Goal: Find specific page/section: Find specific page/section

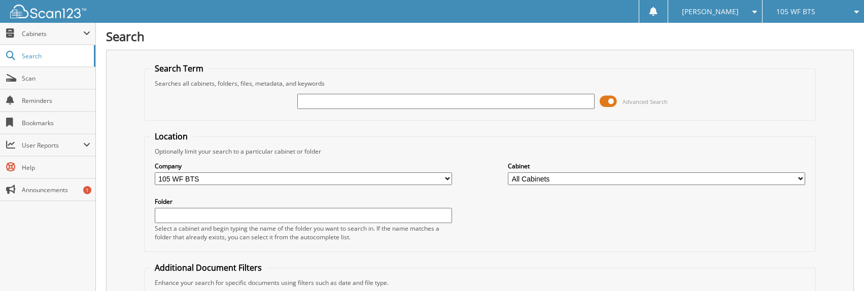
click at [226, 219] on input "text" at bounding box center [303, 215] width 297 height 15
click at [325, 100] on input "text" at bounding box center [445, 101] width 297 height 15
type input "10276:01"
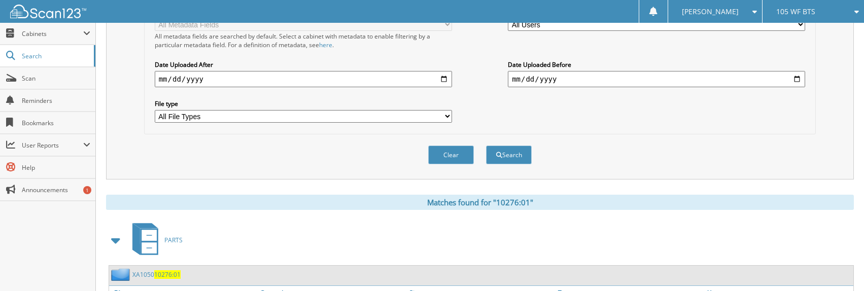
scroll to position [450, 0]
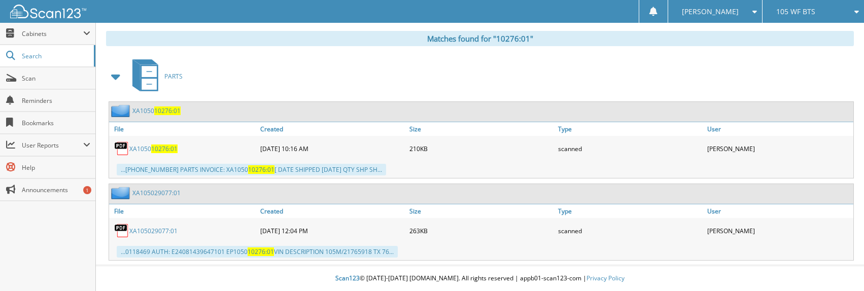
click at [252, 255] on span "10276:01" at bounding box center [261, 252] width 26 height 9
click at [119, 231] on img at bounding box center [121, 230] width 15 height 15
click at [119, 230] on img at bounding box center [121, 230] width 15 height 15
click at [415, 252] on div "...0118469 AUTH: E24081439647101 EP1050 10276:01 VIN DESCRIPTION 105M/21765918 …" at bounding box center [481, 252] width 744 height 17
click at [301, 254] on div "...0118469 AUTH: E24081439647101 EP1050 10276:01 VIN DESCRIPTION 105M/21765918 …" at bounding box center [257, 252] width 281 height 12
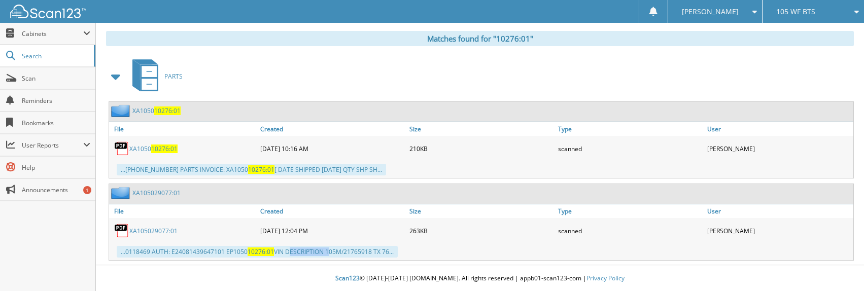
click at [301, 254] on div "...0118469 AUTH: E24081439647101 EP1050 10276:01 VIN DESCRIPTION 105M/21765918 …" at bounding box center [257, 252] width 281 height 12
click at [249, 253] on span "10276:01" at bounding box center [261, 252] width 26 height 9
click at [224, 266] on div "Scan123 © [DATE]-[DATE] [DOMAIN_NAME]. All rights reserved | appb01-scan123-com…" at bounding box center [480, 278] width 768 height 25
click at [400, 254] on div "...0118469 AUTH: E24081439647101 EP1050 10276:01 VIN DESCRIPTION 105M/21765918 …" at bounding box center [481, 252] width 744 height 17
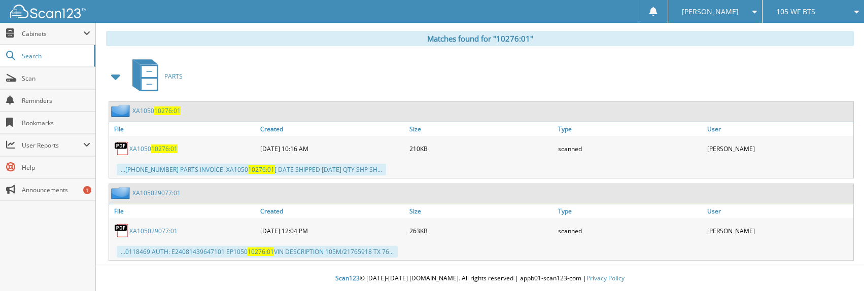
click at [118, 76] on span at bounding box center [116, 76] width 14 height 18
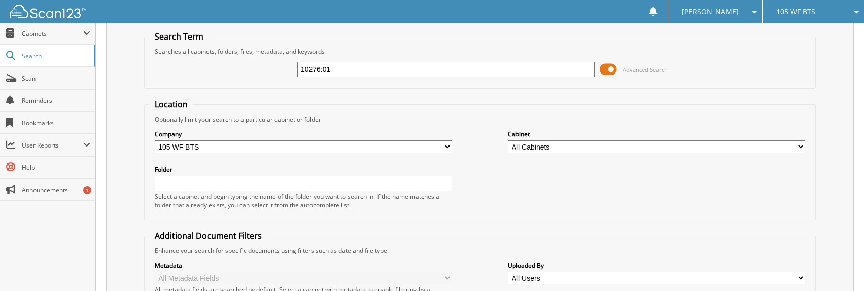
scroll to position [0, 0]
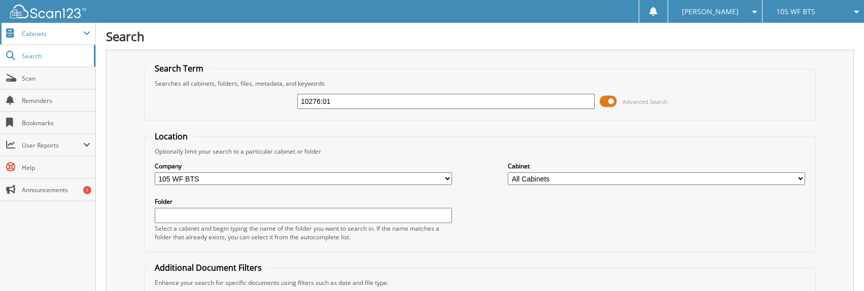
click at [81, 33] on span "Cabinets" at bounding box center [52, 33] width 61 height 9
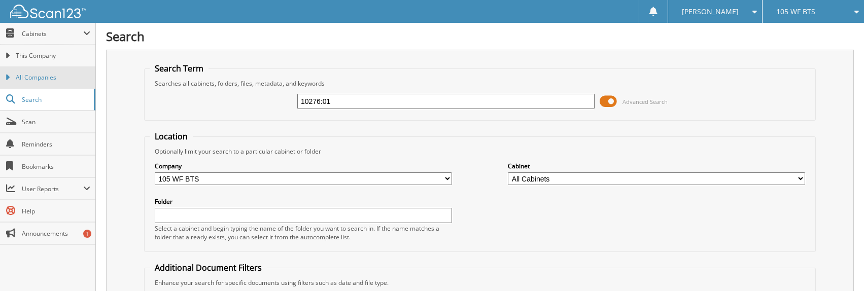
click at [50, 75] on span "All Companies" at bounding box center [53, 77] width 75 height 9
click at [50, 57] on span "This Company" at bounding box center [53, 55] width 75 height 9
